Goal: Task Accomplishment & Management: Manage account settings

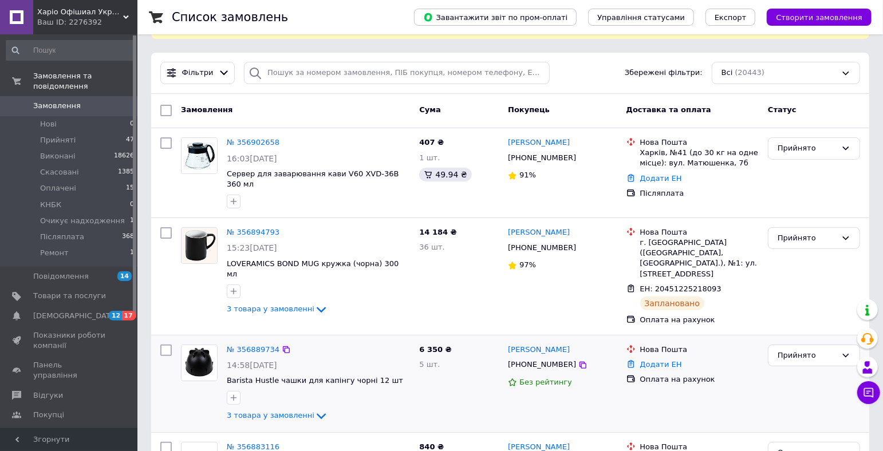
scroll to position [42, 0]
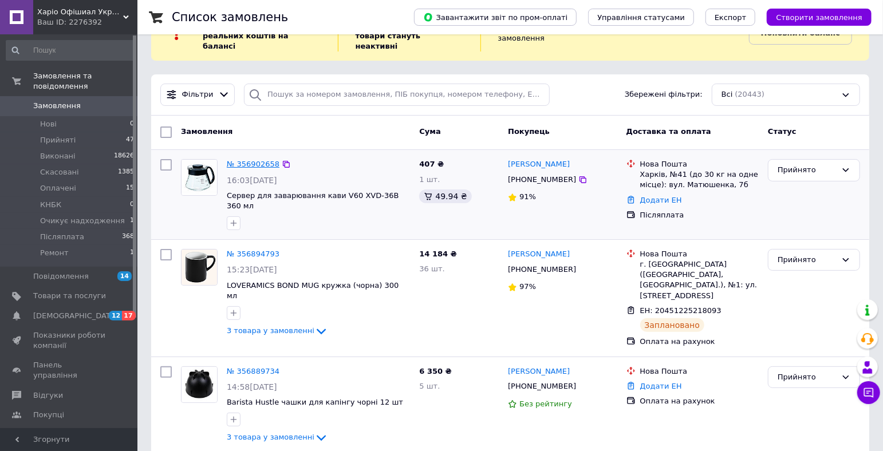
click at [263, 160] on link "№ 356902658" at bounding box center [253, 164] width 53 height 9
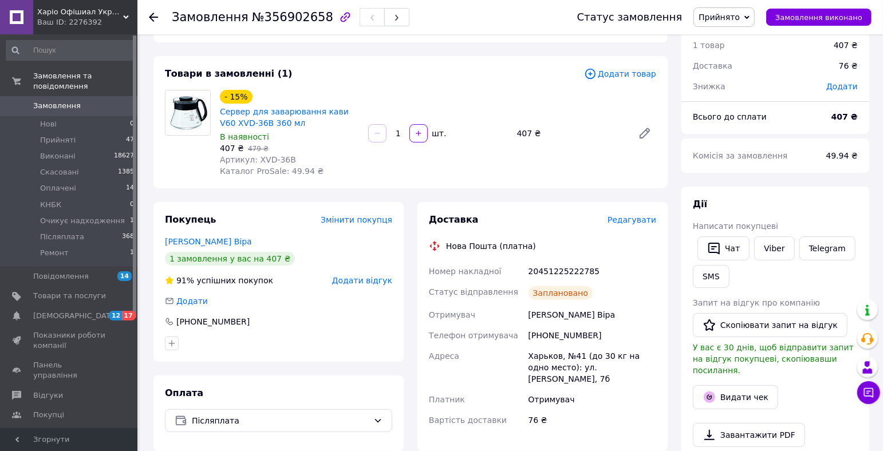
click at [152, 16] on use at bounding box center [153, 17] width 9 height 9
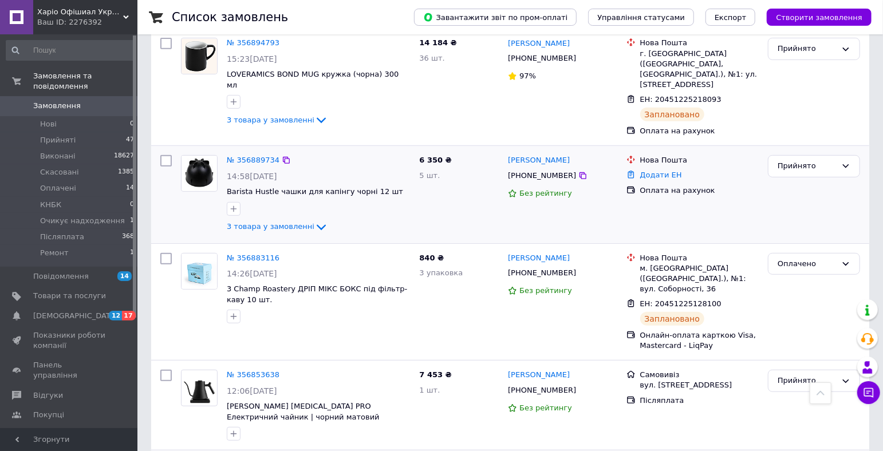
scroll to position [275, 0]
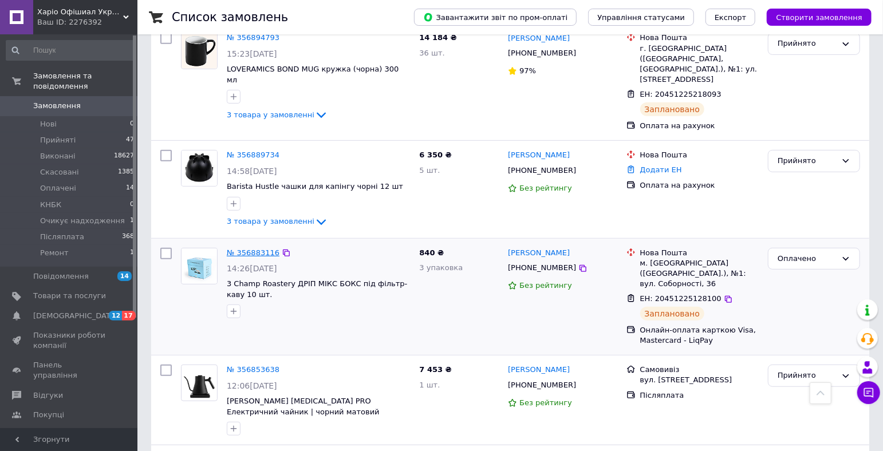
click at [265, 248] on link "№ 356883116" at bounding box center [253, 252] width 53 height 9
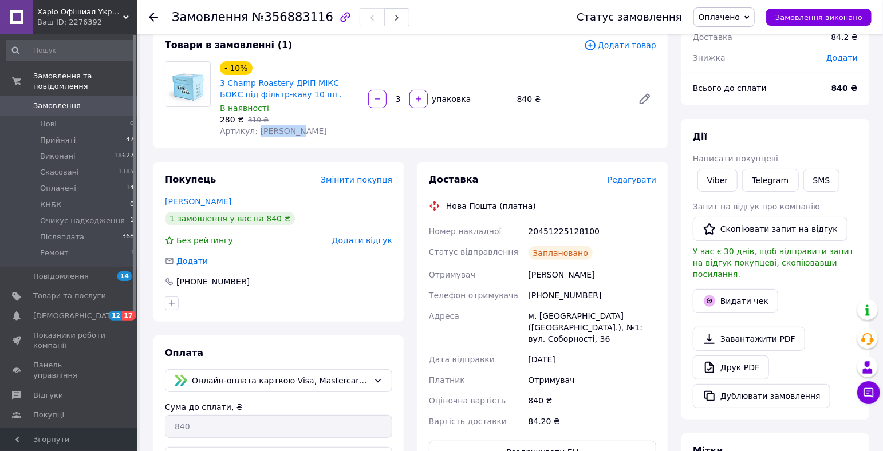
drag, startPoint x: 314, startPoint y: 133, endPoint x: 256, endPoint y: 132, distance: 58.4
click at [256, 132] on div "Артикул: [PERSON_NAME]" at bounding box center [289, 130] width 139 height 11
copy span "[PERSON_NAME]"
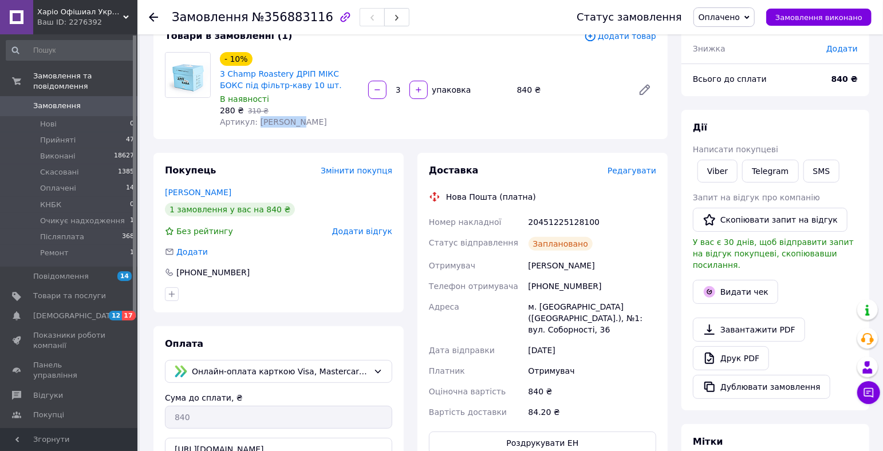
scroll to position [81, 0]
click at [58, 139] on span "Прийняті" at bounding box center [57, 140] width 35 height 10
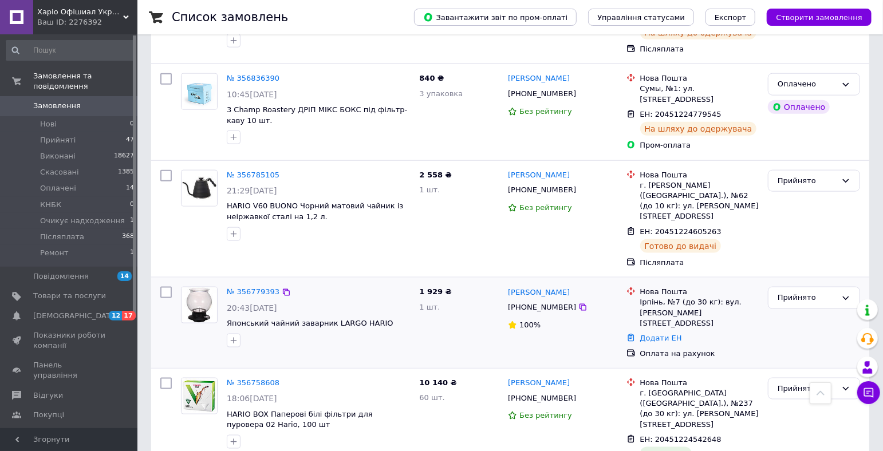
scroll to position [760, 0]
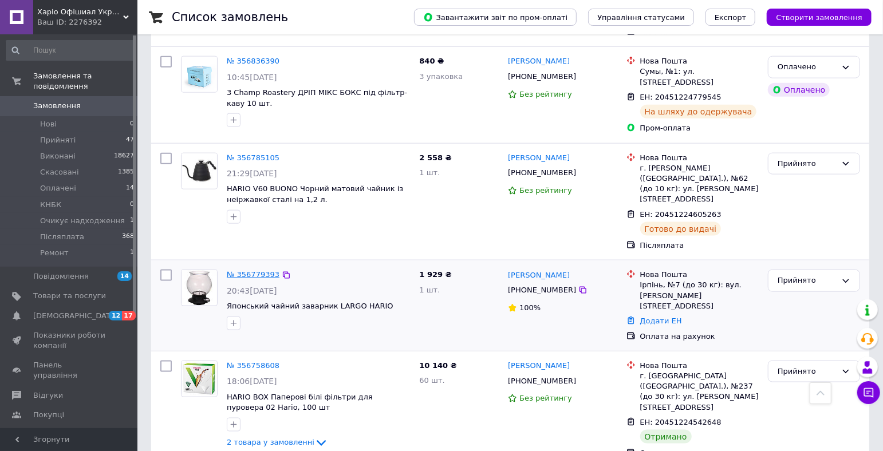
click at [266, 270] on link "№ 356779393" at bounding box center [253, 274] width 53 height 9
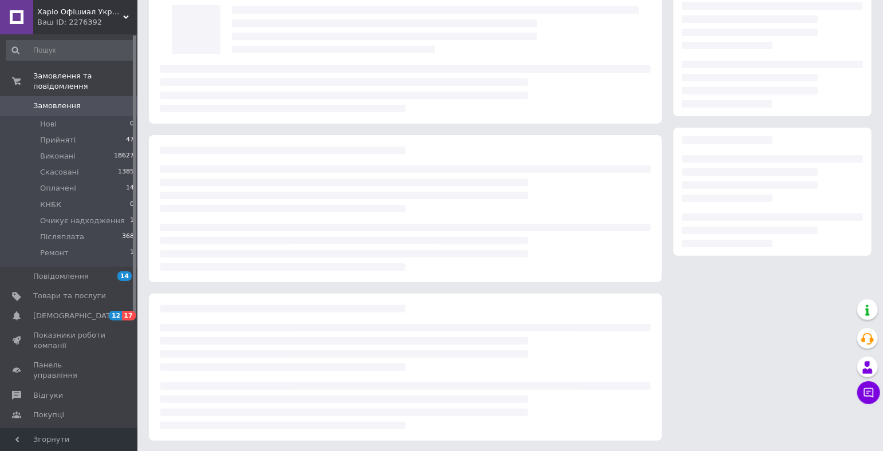
scroll to position [36, 0]
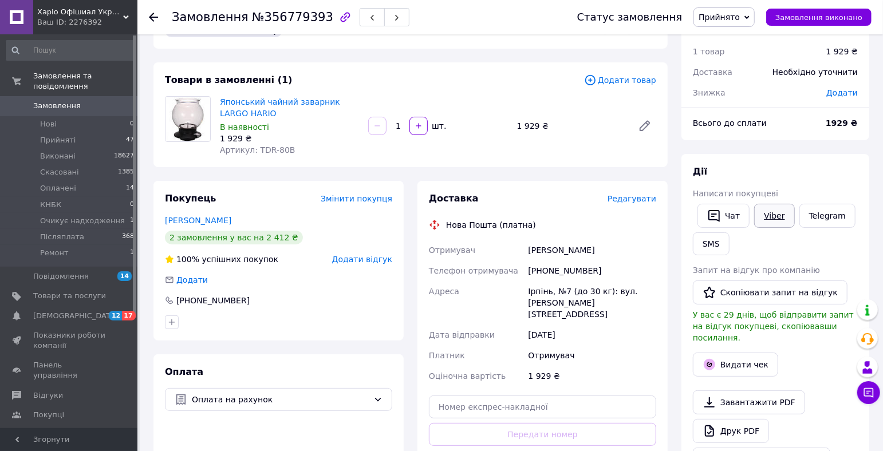
click at [778, 218] on link "Viber" at bounding box center [774, 216] width 40 height 24
click at [60, 142] on span "Прийняті" at bounding box center [57, 140] width 35 height 10
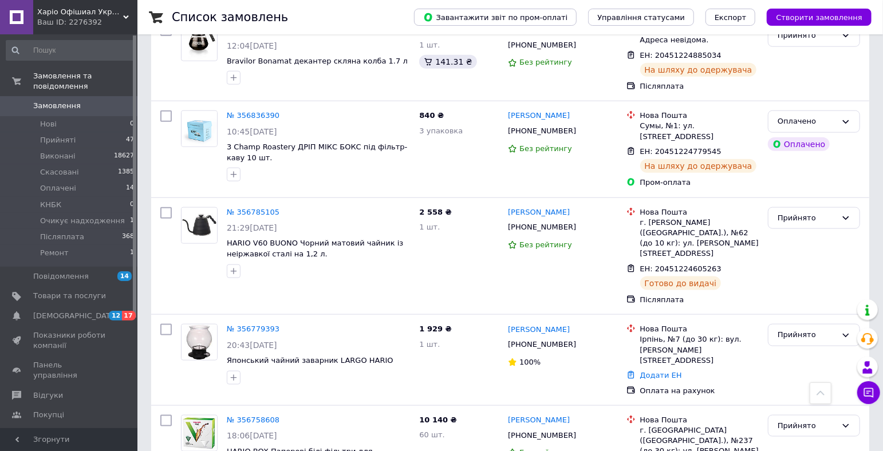
scroll to position [708, 0]
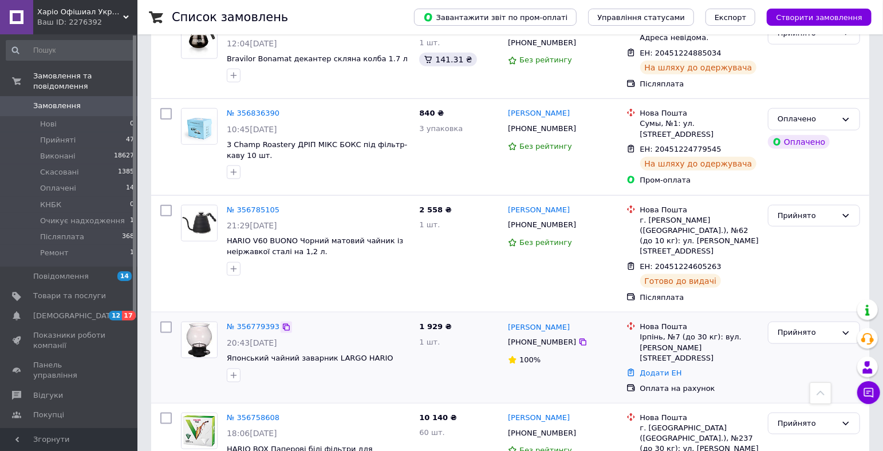
click at [286, 323] on icon at bounding box center [286, 327] width 9 height 9
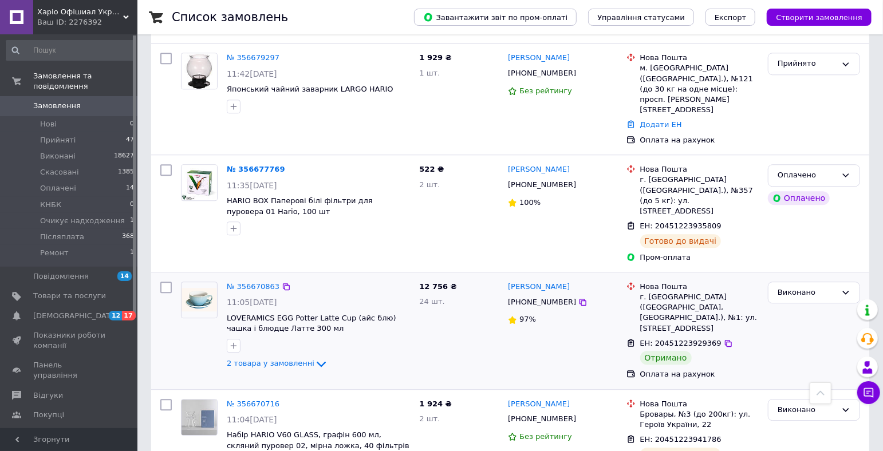
scroll to position [1736, 0]
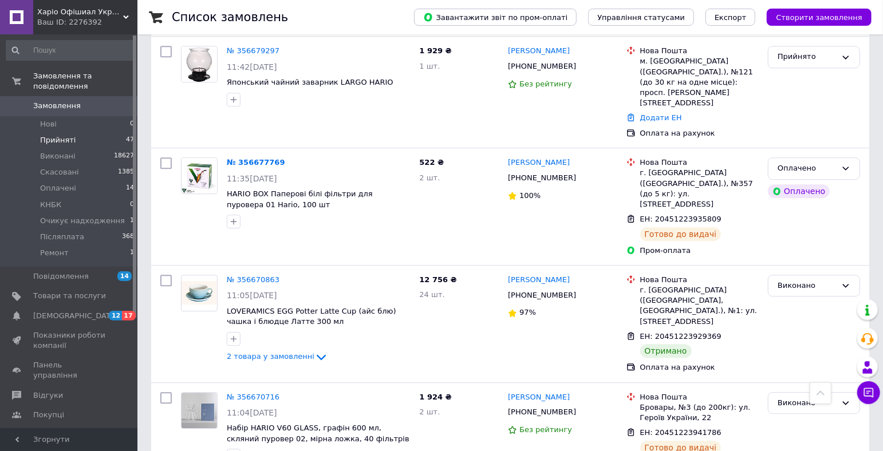
click at [56, 139] on span "Прийняті" at bounding box center [57, 140] width 35 height 10
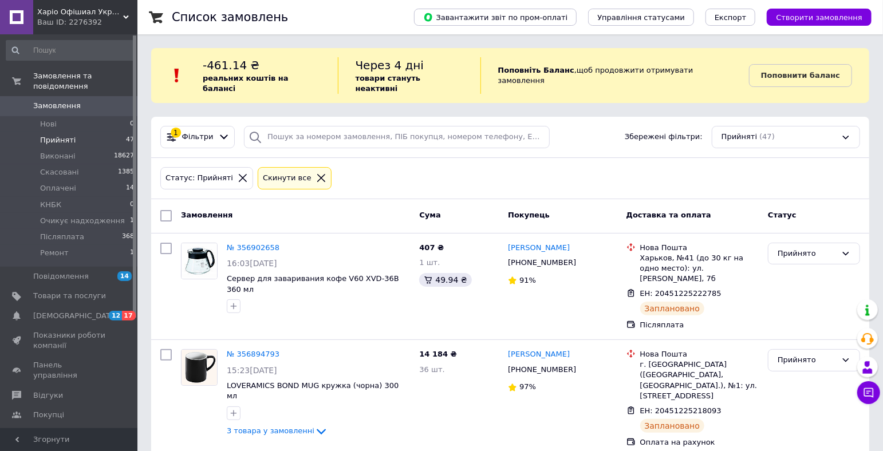
click at [317, 174] on icon at bounding box center [321, 178] width 8 height 8
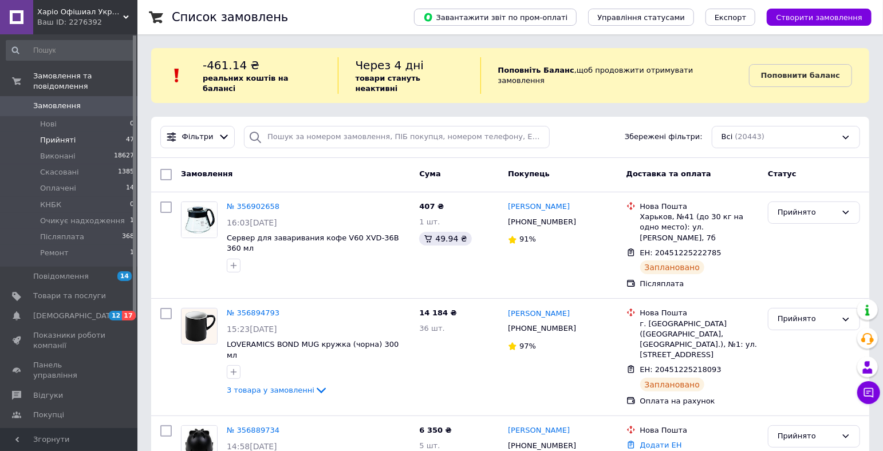
click at [60, 139] on span "Прийняті" at bounding box center [57, 140] width 35 height 10
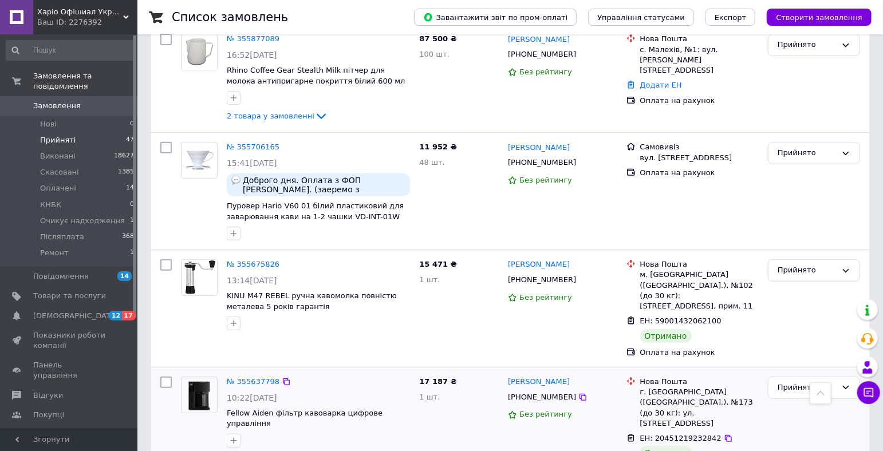
scroll to position [2710, 0]
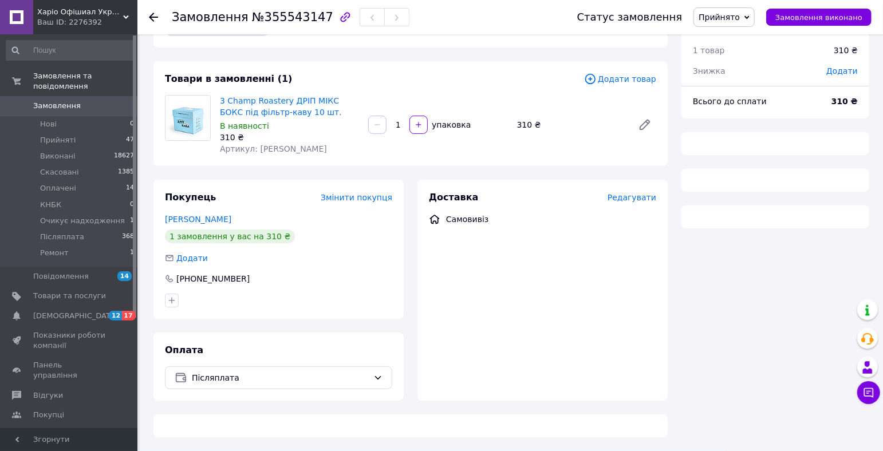
scroll to position [36, 0]
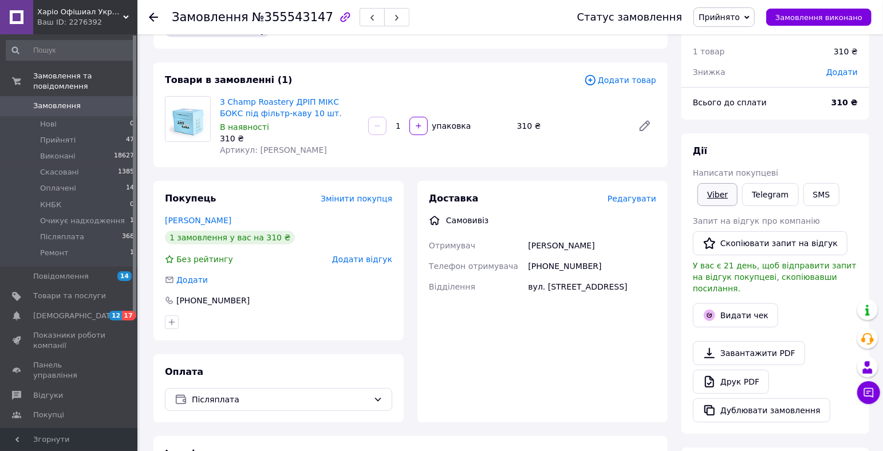
click at [718, 196] on link "Viber" at bounding box center [717, 194] width 40 height 23
